Goal: Information Seeking & Learning: Learn about a topic

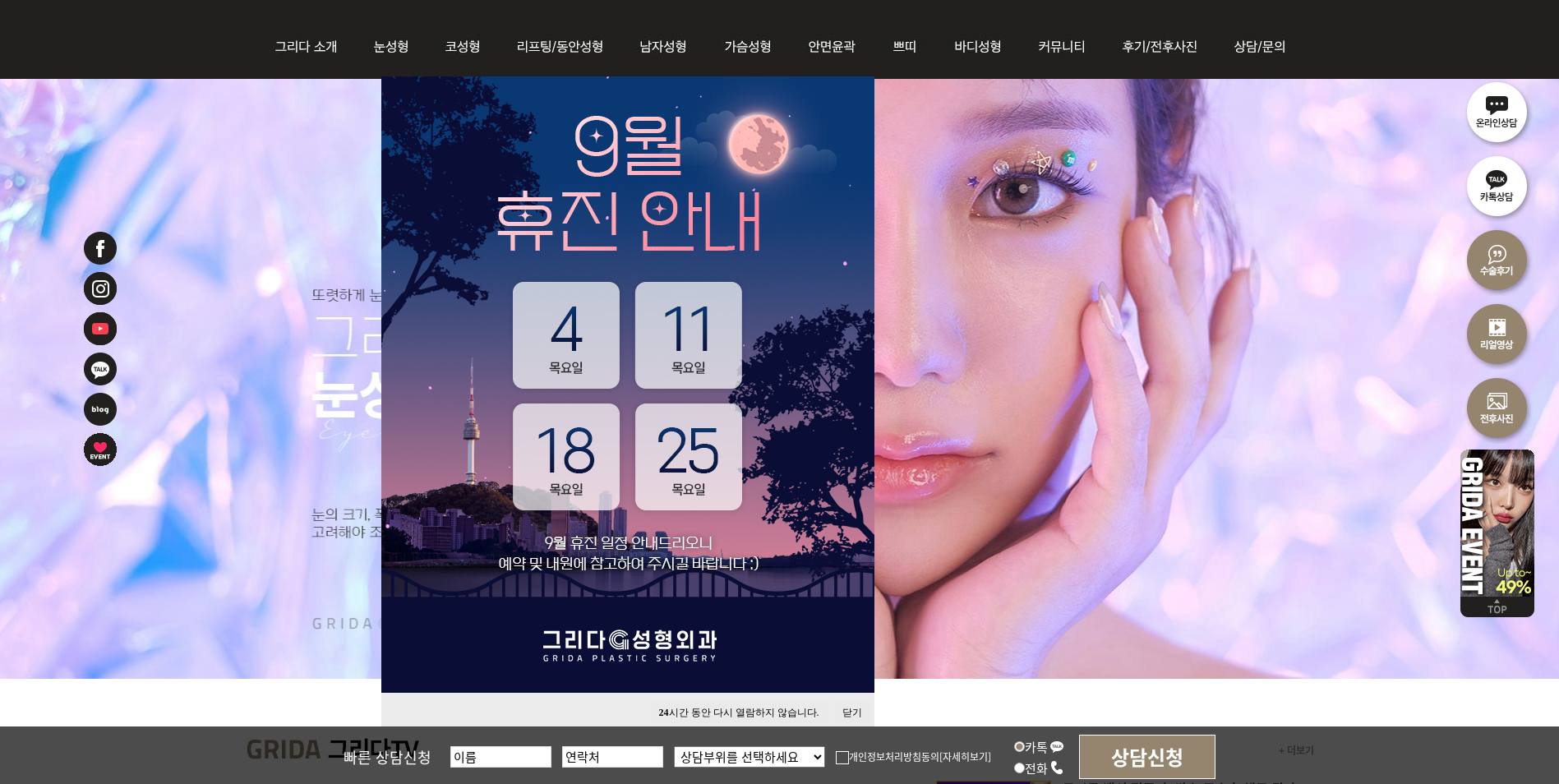
scroll to position [329, 0]
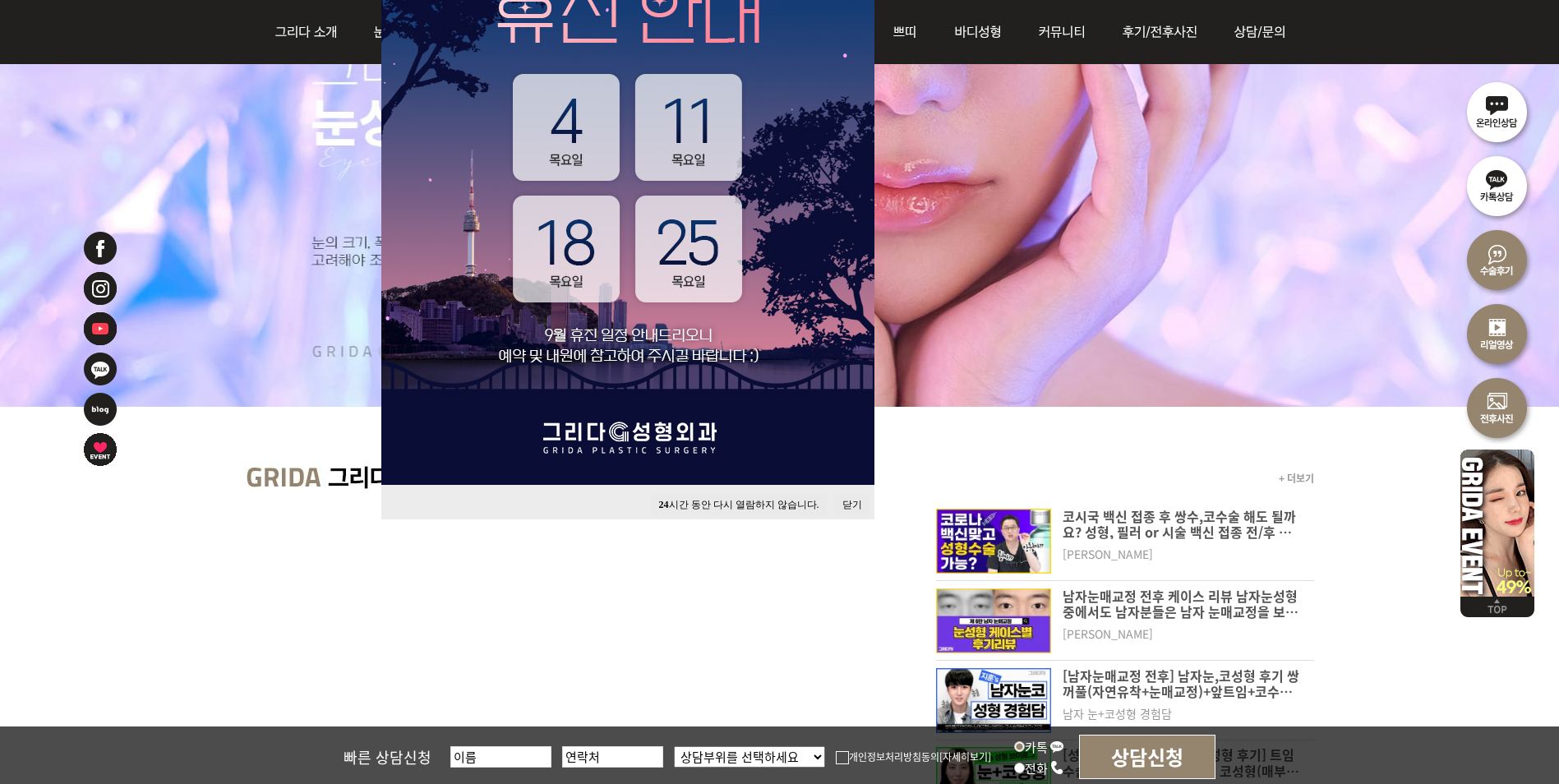
click at [786, 507] on button "24 시간 동안 다시 열람하지 않습니다." at bounding box center [739, 504] width 177 height 22
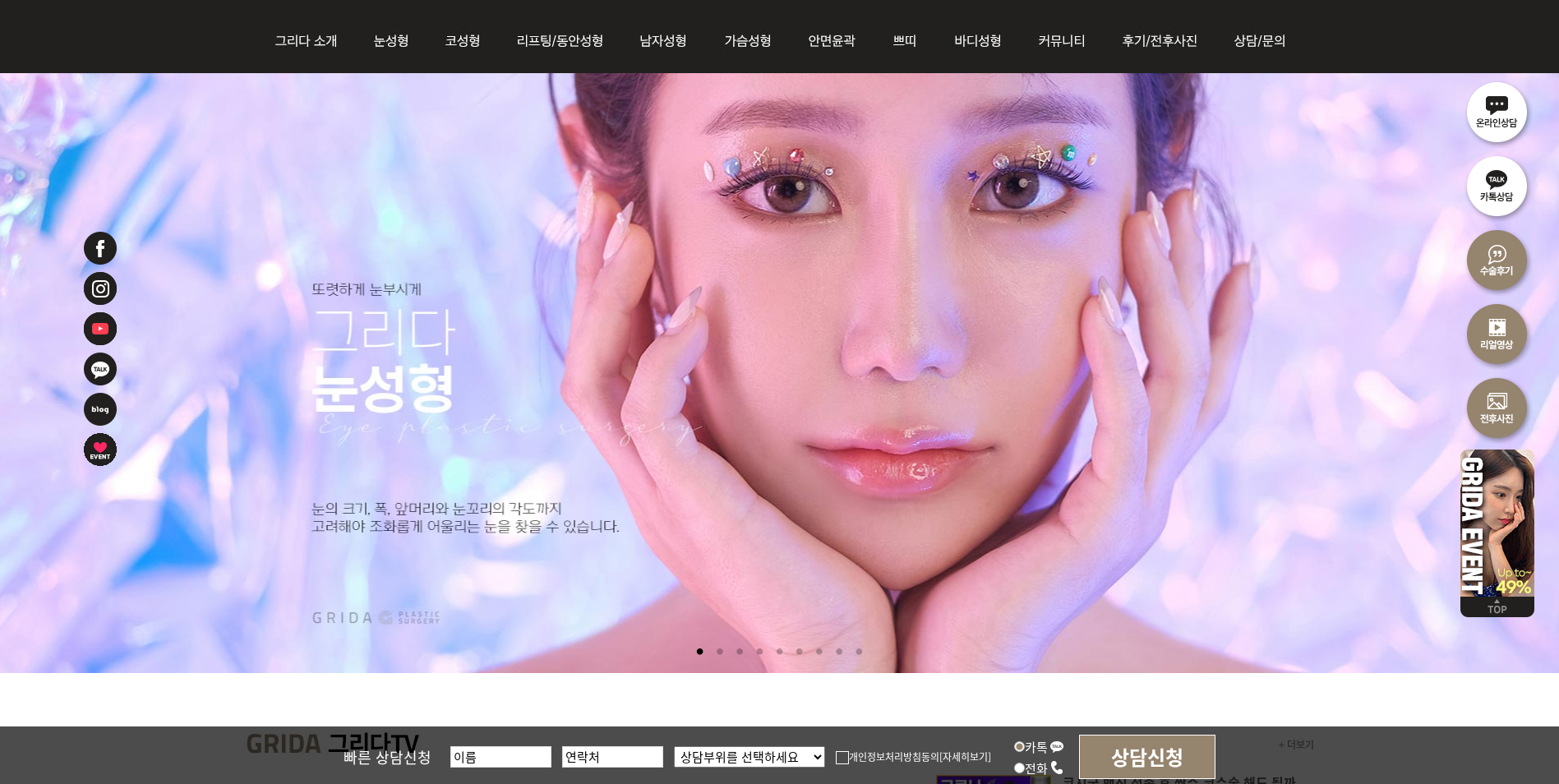
scroll to position [0, 0]
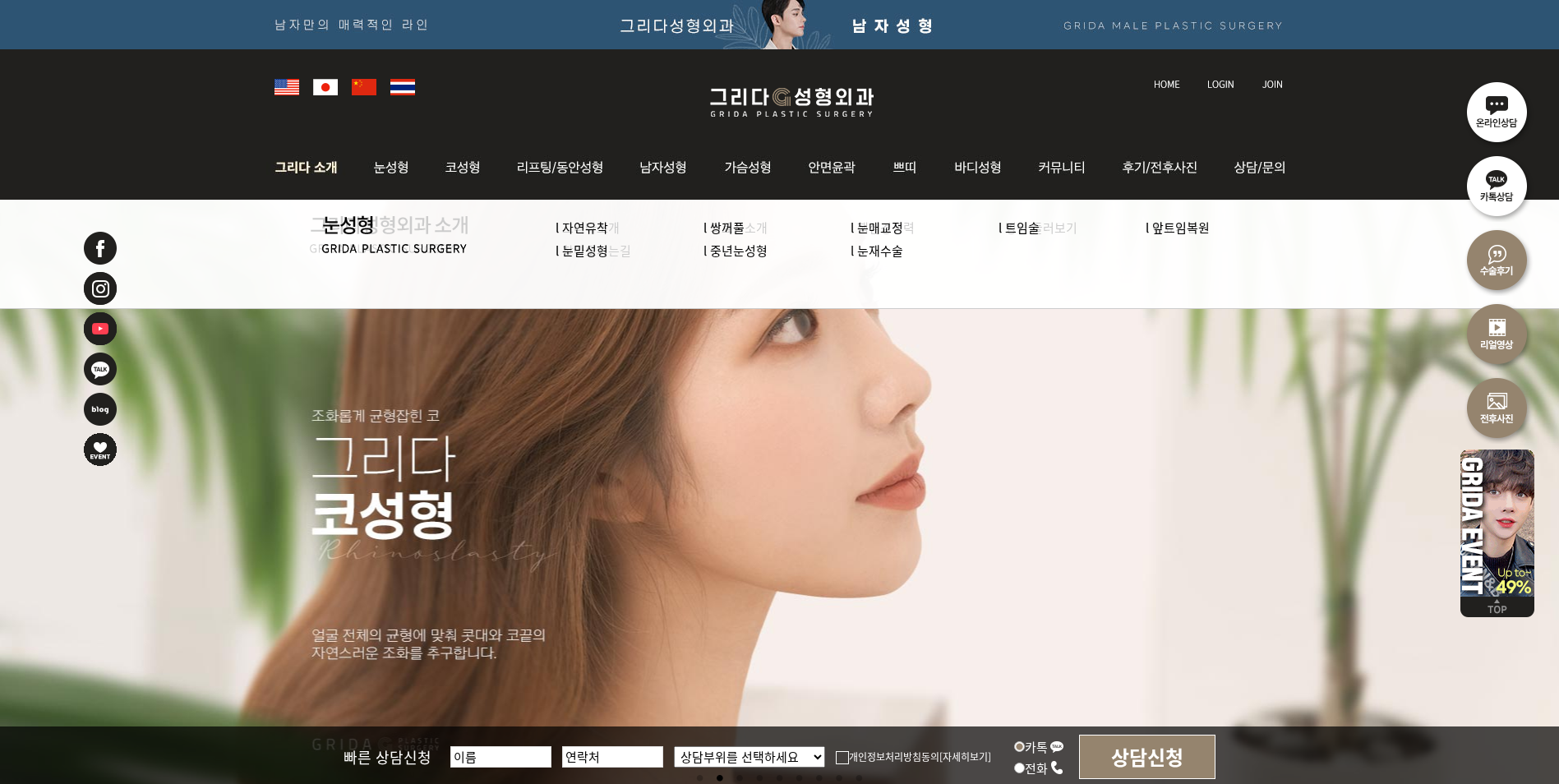
click at [290, 164] on img at bounding box center [310, 168] width 89 height 64
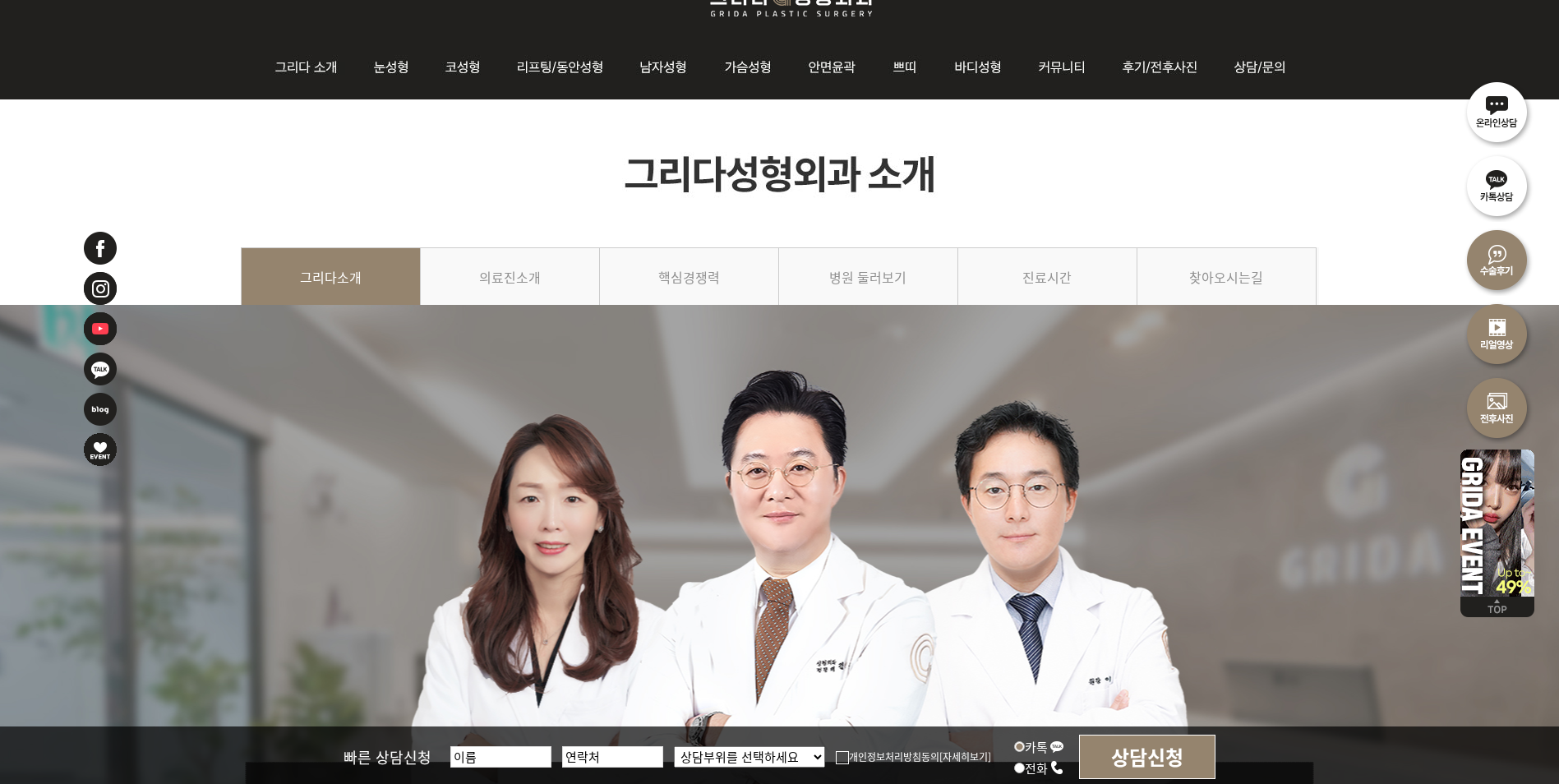
scroll to position [82, 0]
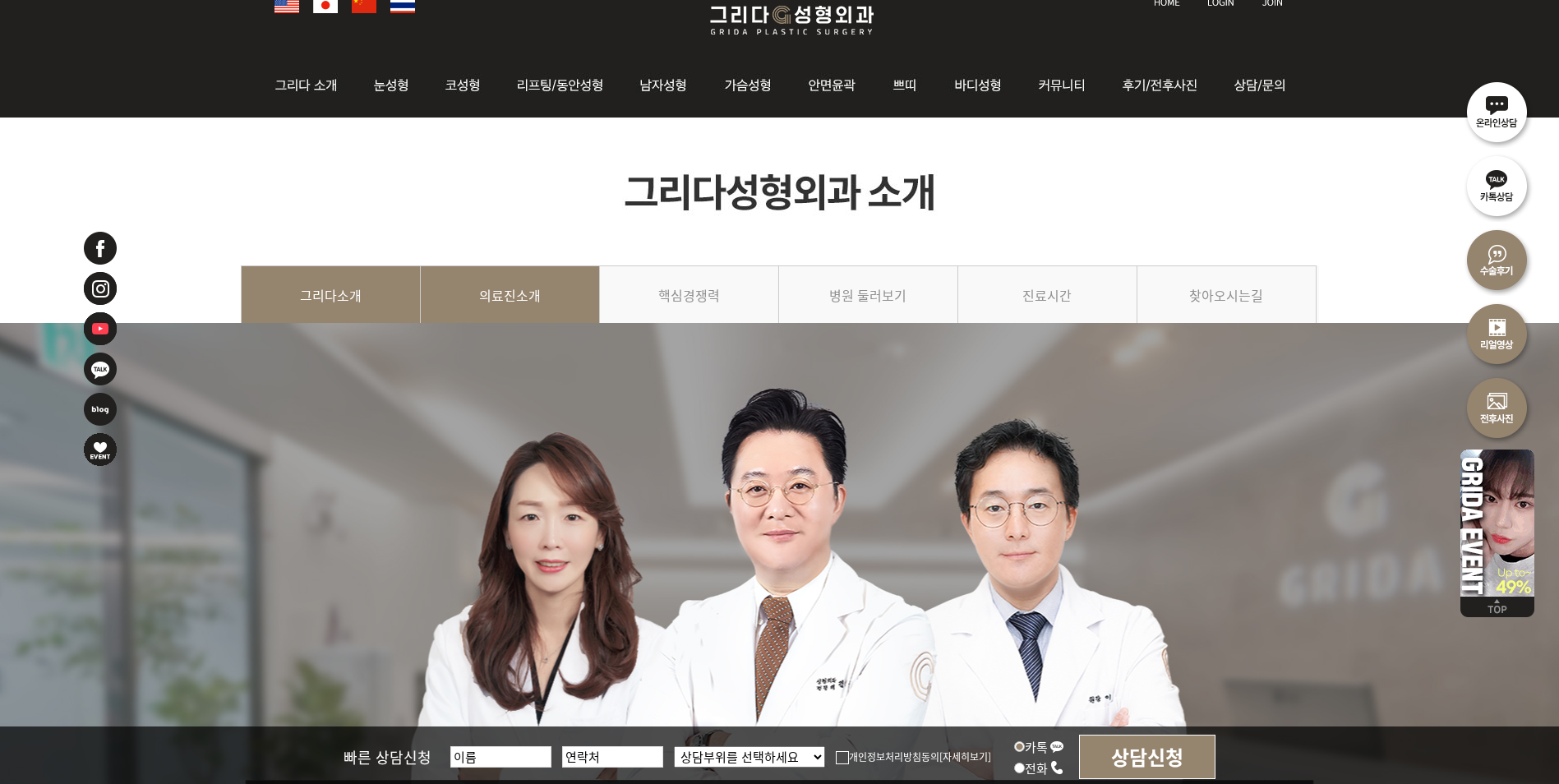
click at [546, 301] on link "의료진소개" at bounding box center [510, 303] width 179 height 75
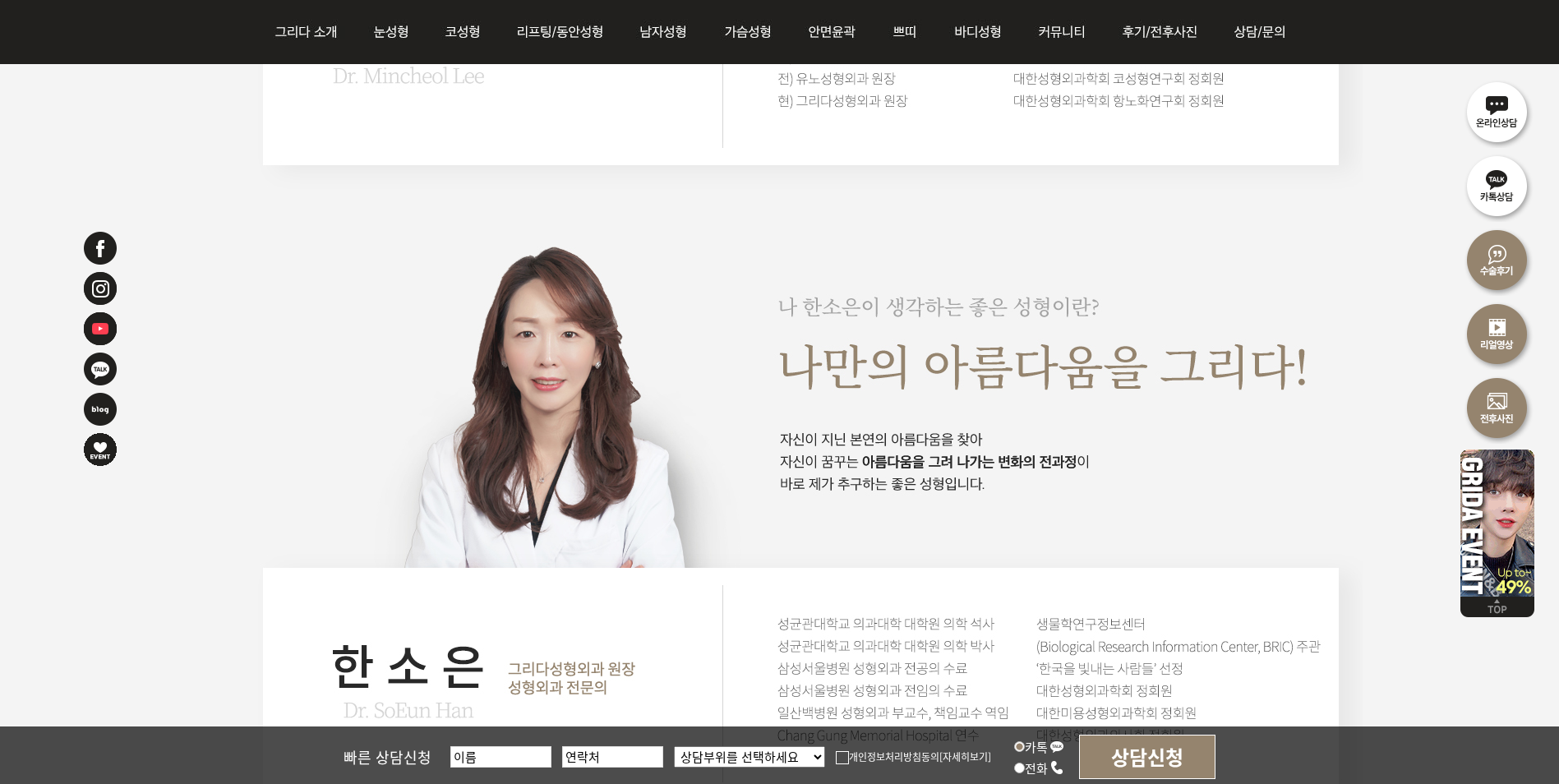
scroll to position [2629, 0]
